Goal: Navigation & Orientation: Find specific page/section

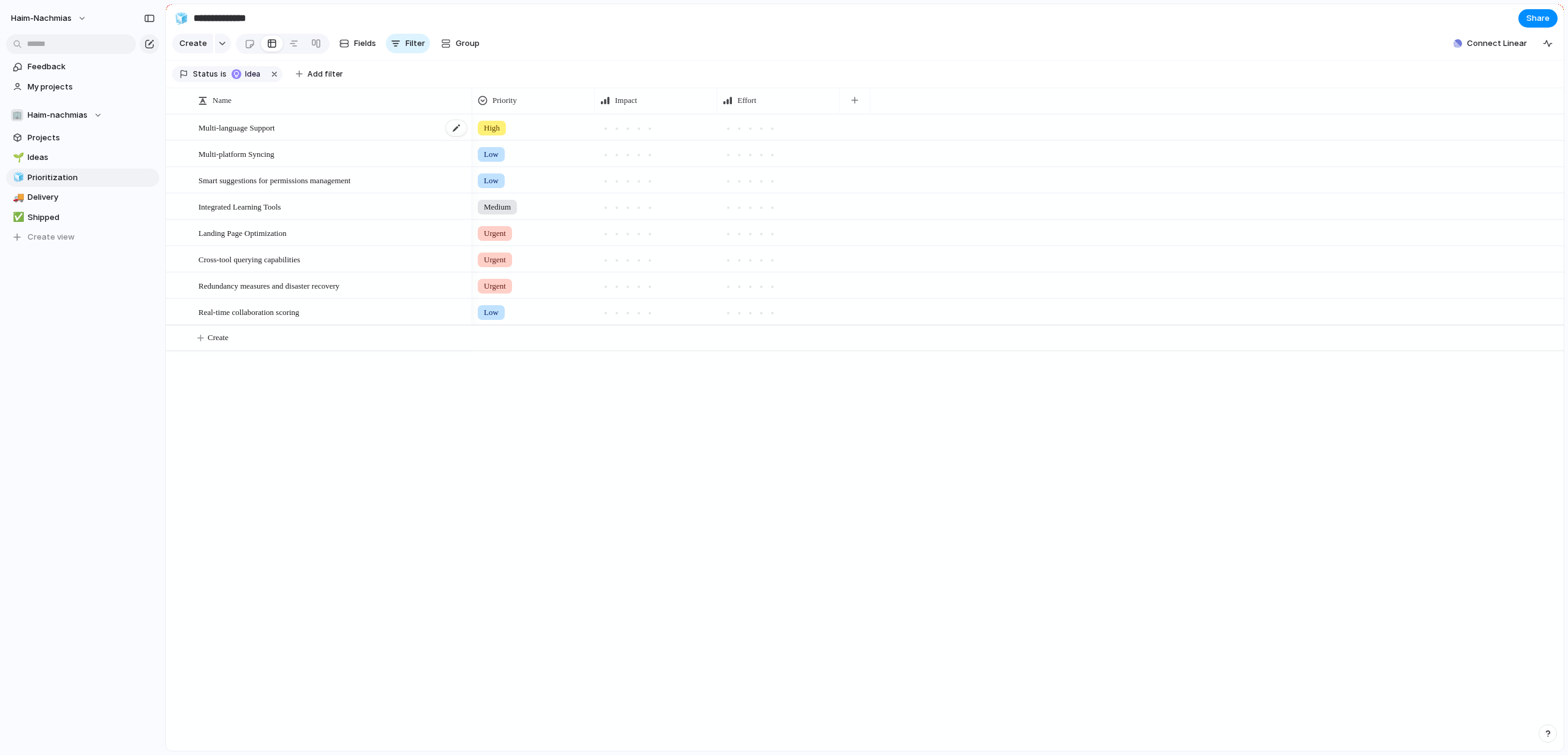
click at [264, 134] on span "Multi-language Support" at bounding box center [237, 127] width 76 height 14
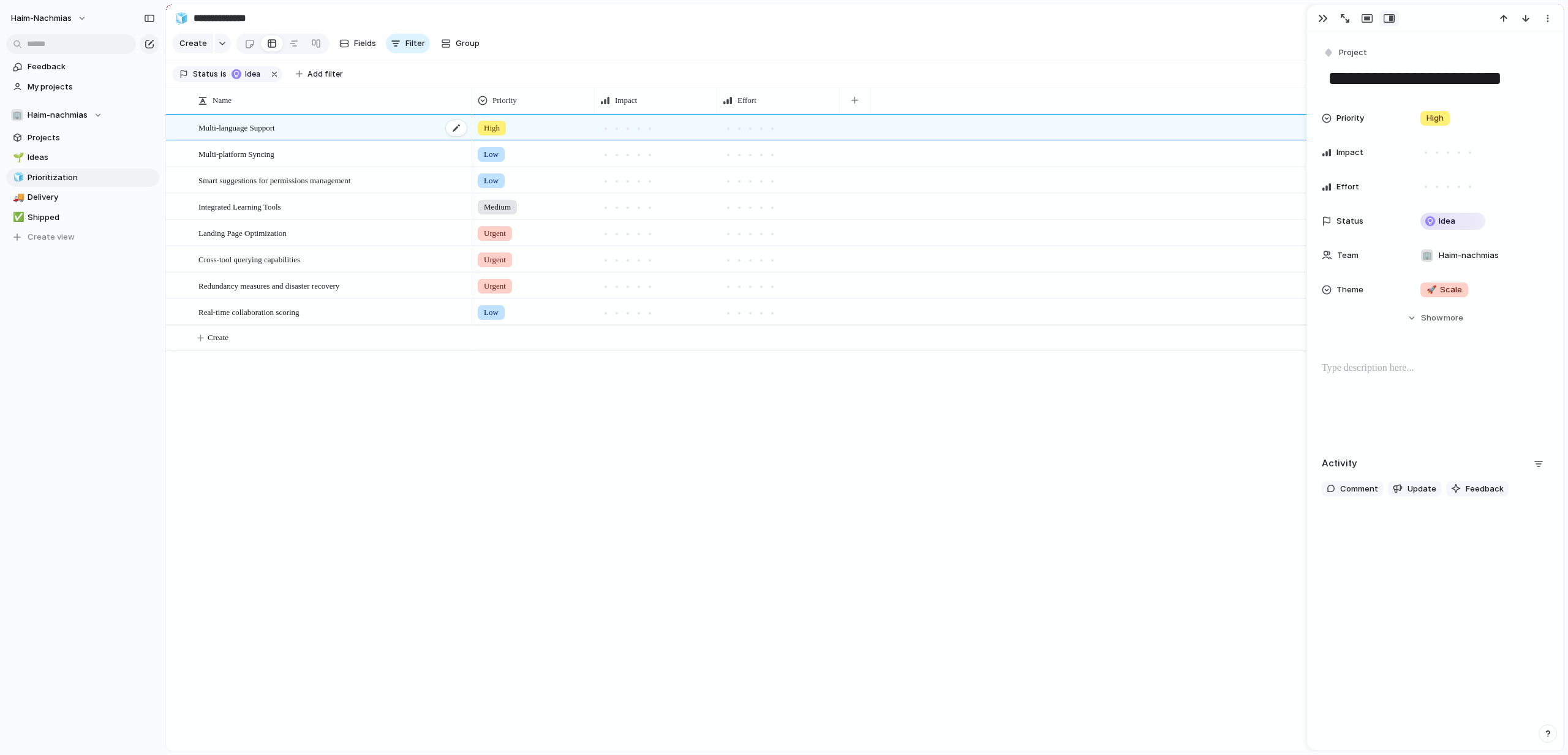
click at [264, 134] on span "Multi-language Support" at bounding box center [237, 127] width 76 height 14
click at [555, 135] on div "High" at bounding box center [533, 125] width 121 height 20
click at [421, 140] on div "Urgent High Medium Low No Priority" at bounding box center [784, 377] width 1568 height 755
click at [421, 140] on div "Multi-language Support" at bounding box center [333, 128] width 269 height 25
click at [421, 140] on textarea "**********" at bounding box center [330, 138] width 264 height 14
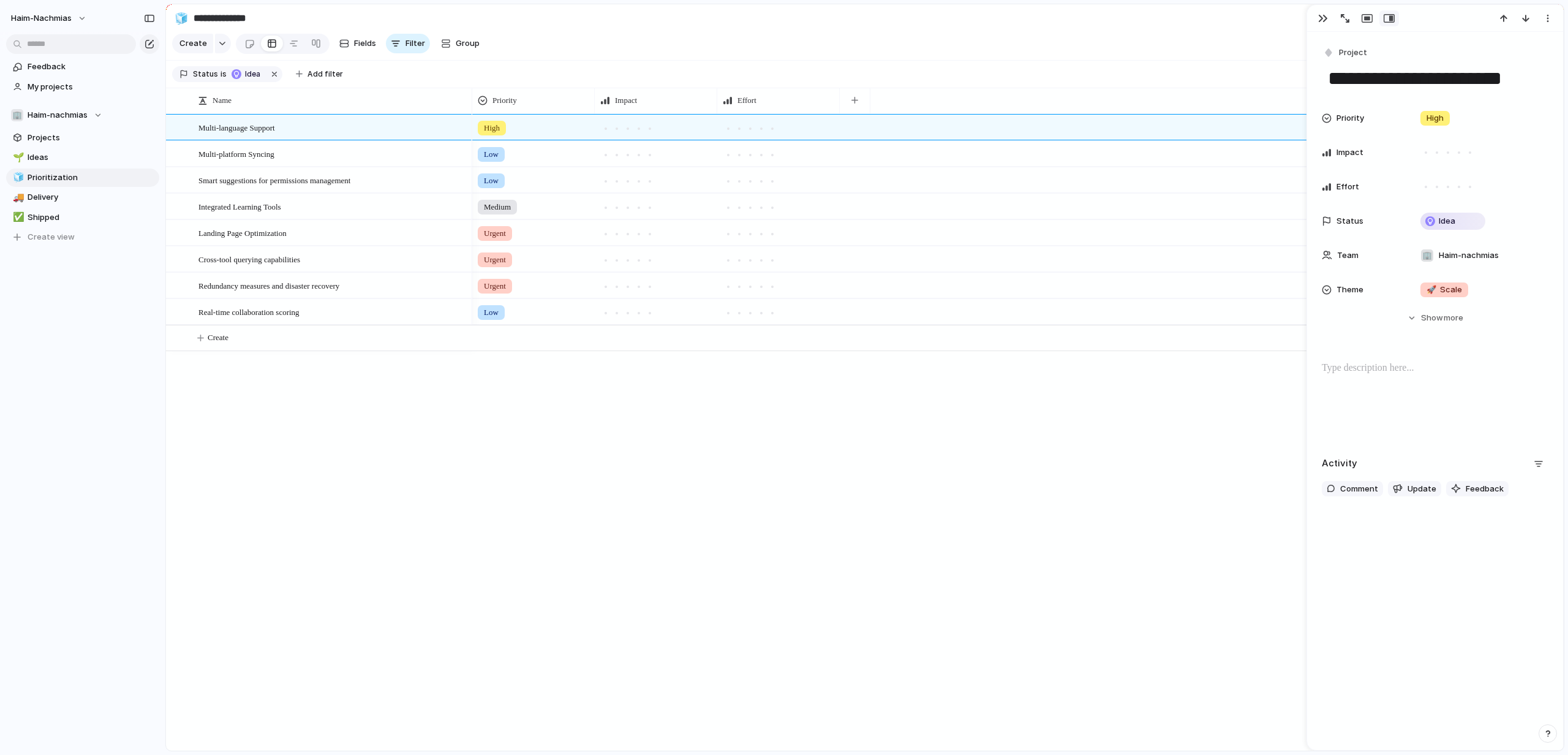
click at [176, 201] on div "Integrated Learning Tools" at bounding box center [319, 206] width 305 height 26
click at [192, 201] on div "Integrated Learning Tools" at bounding box center [319, 206] width 305 height 26
click at [297, 187] on span "Smart suggestions for permissions management" at bounding box center [274, 180] width 152 height 14
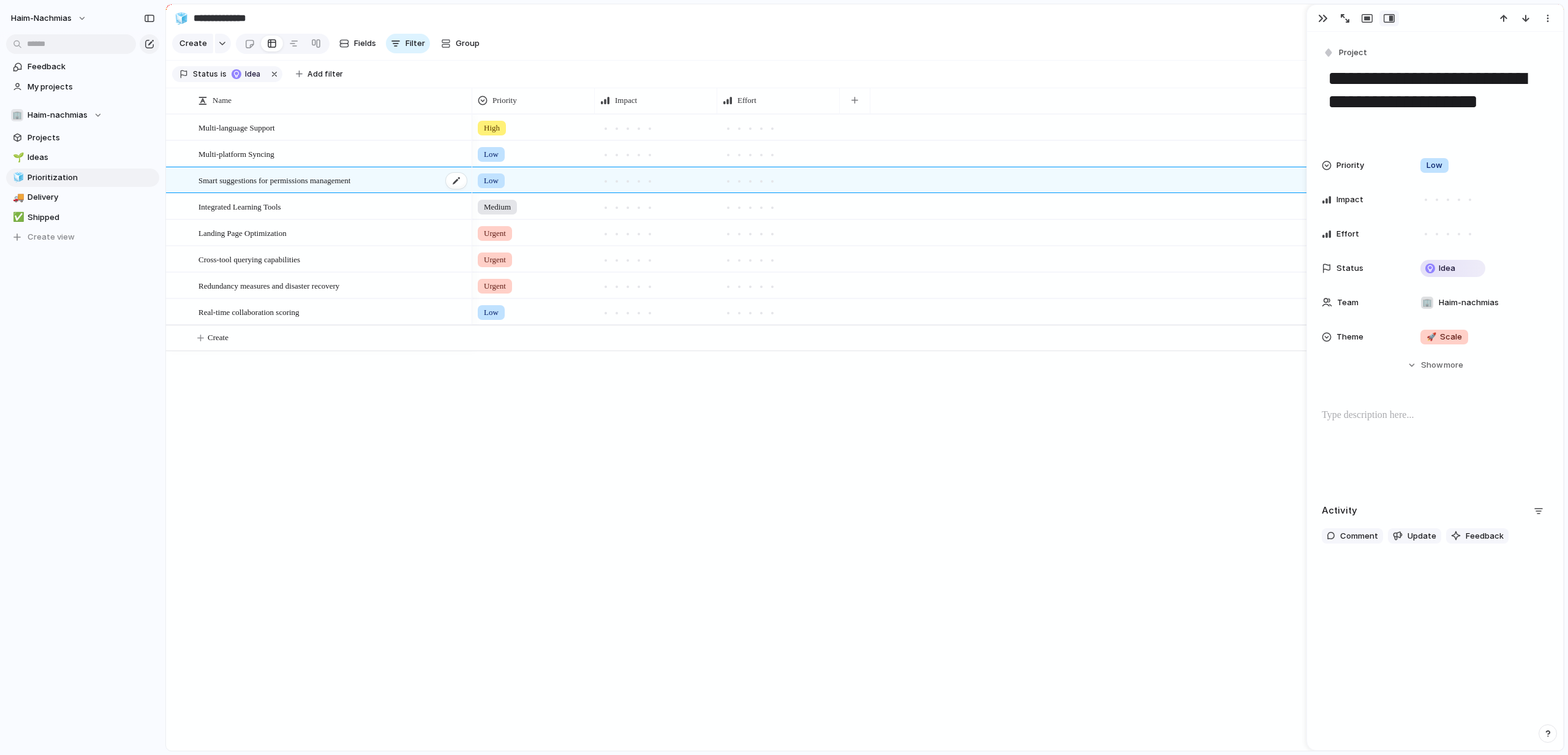
click at [323, 184] on span "Smart suggestions for permissions management" at bounding box center [274, 180] width 152 height 14
click at [327, 292] on span "Redundancy measures and disaster recovery" at bounding box center [269, 285] width 141 height 14
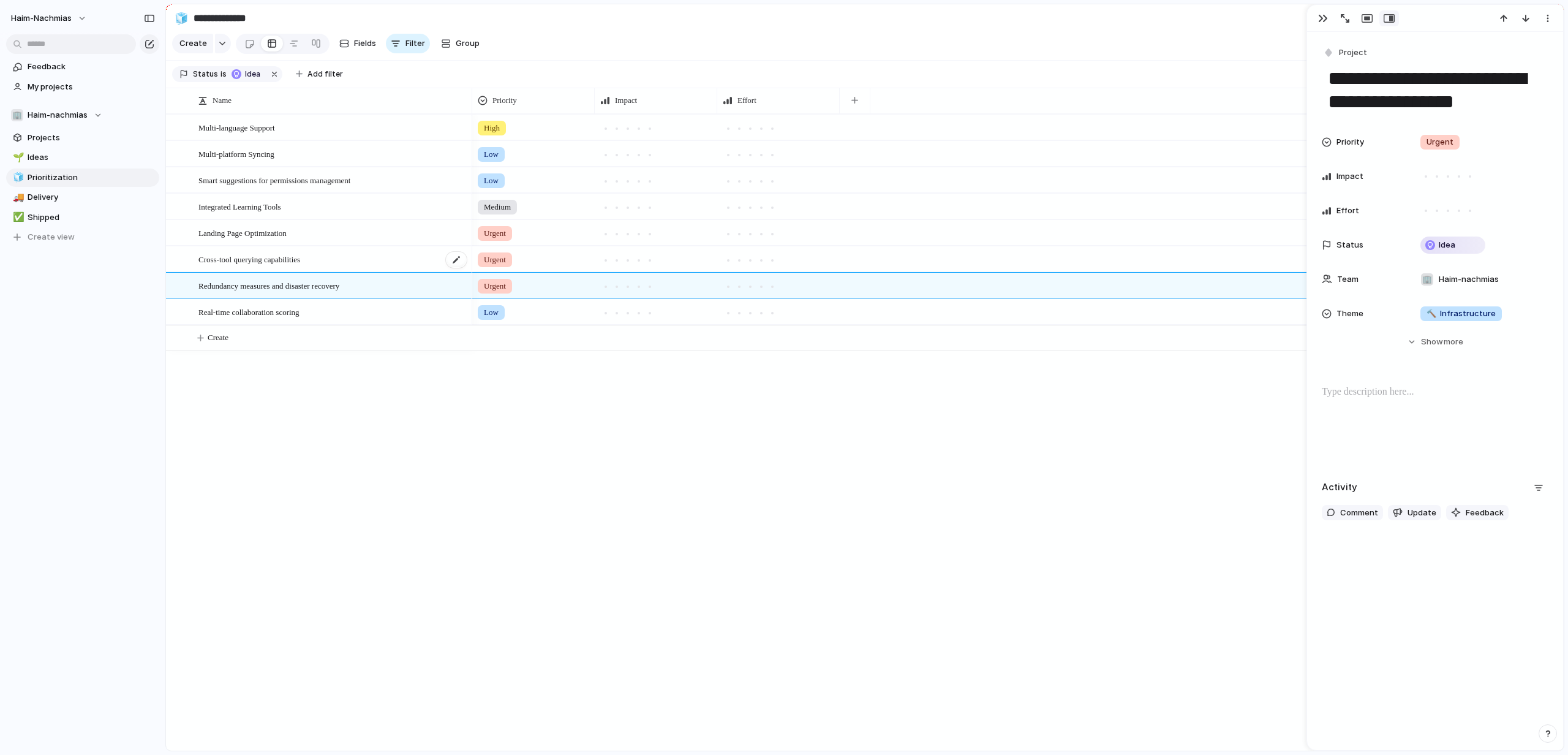
click at [333, 272] on div "Cross-tool querying capabilities" at bounding box center [333, 260] width 269 height 25
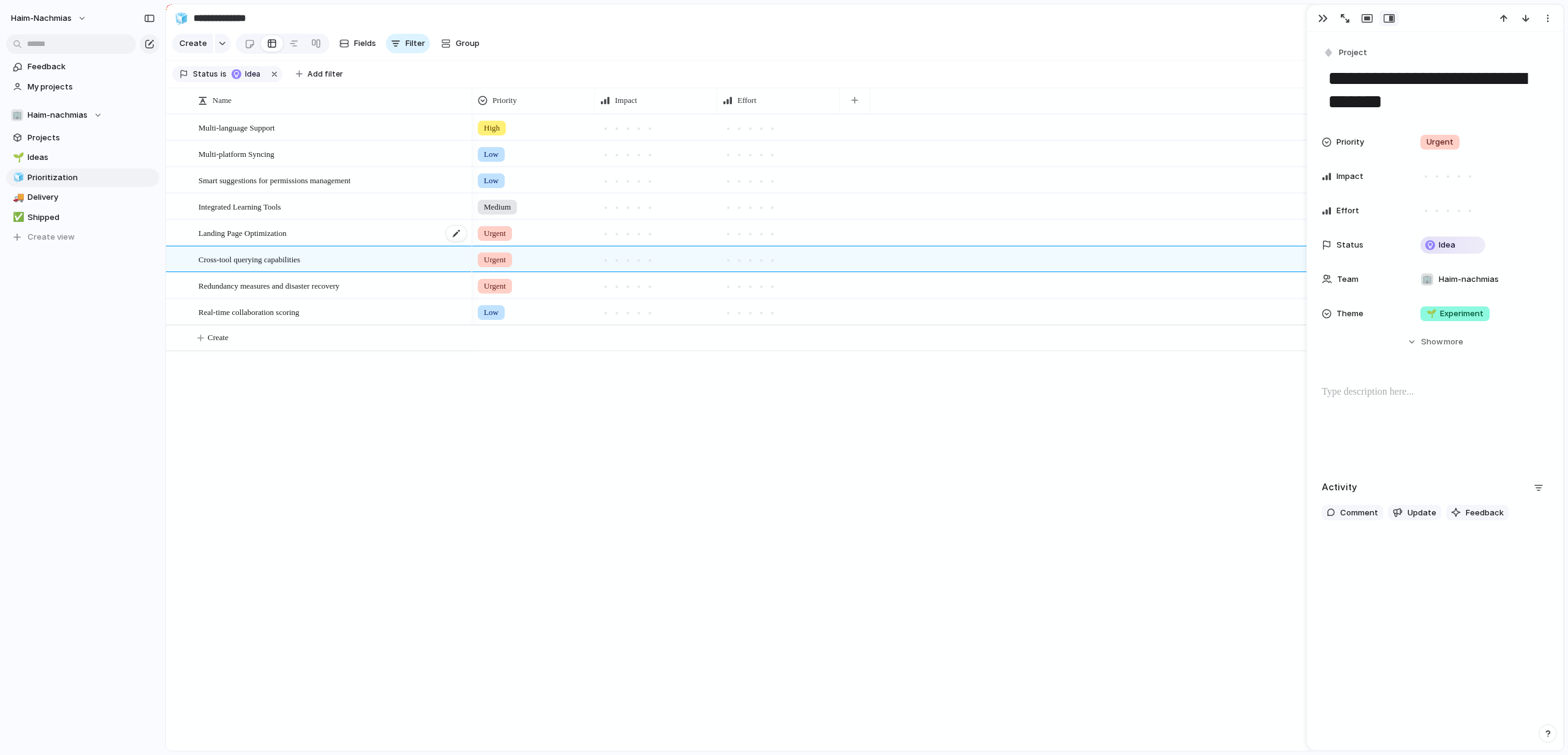
click at [342, 237] on div "Landing Page Optimization" at bounding box center [333, 233] width 269 height 25
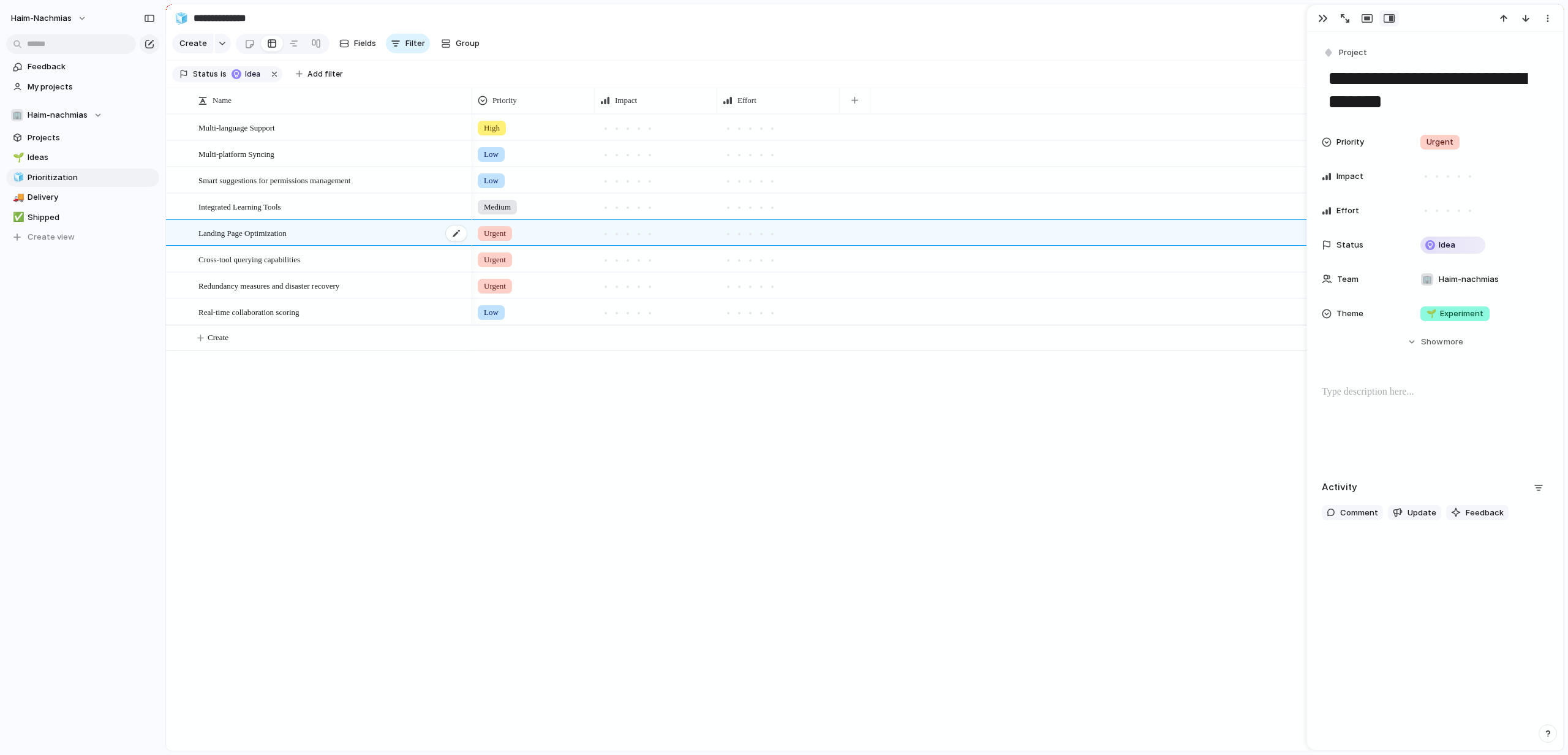
type textarea "**********"
click at [342, 237] on div "Landing Page Optimization" at bounding box center [333, 233] width 269 height 25
click at [71, 161] on span "Ideas" at bounding box center [92, 158] width 128 height 13
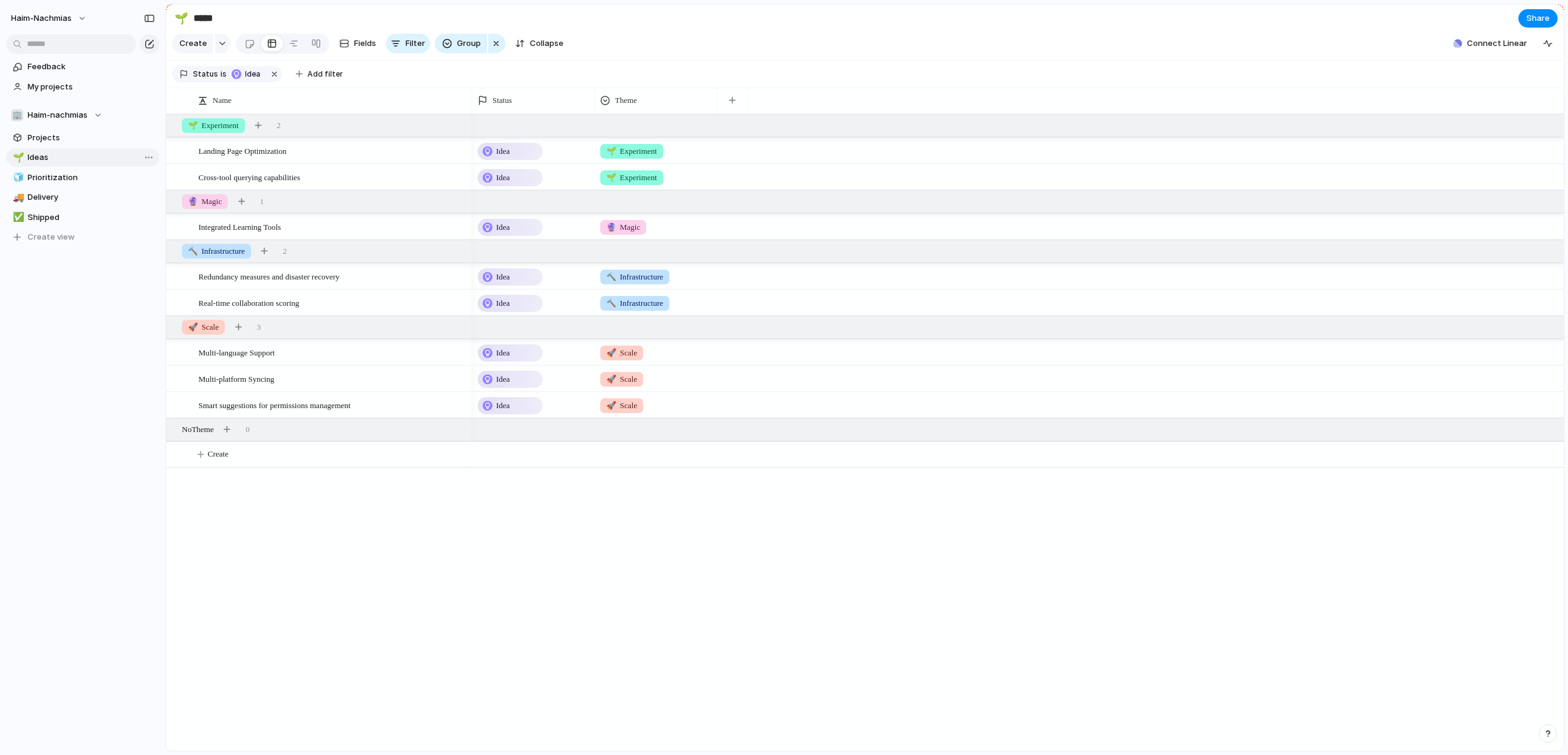
type input "*****"
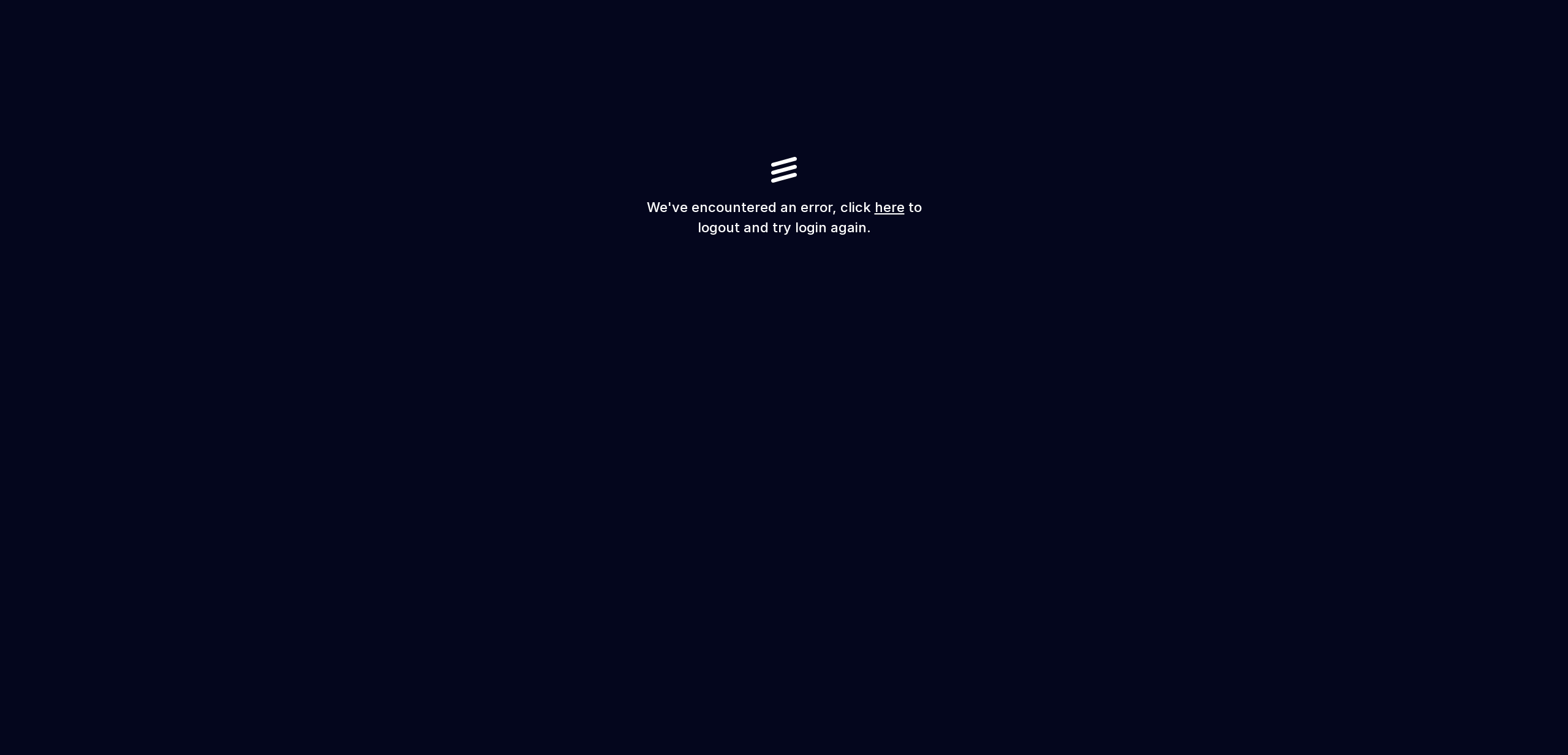
click at [887, 206] on link "here" at bounding box center [889, 207] width 30 height 16
